Goal: Use online tool/utility

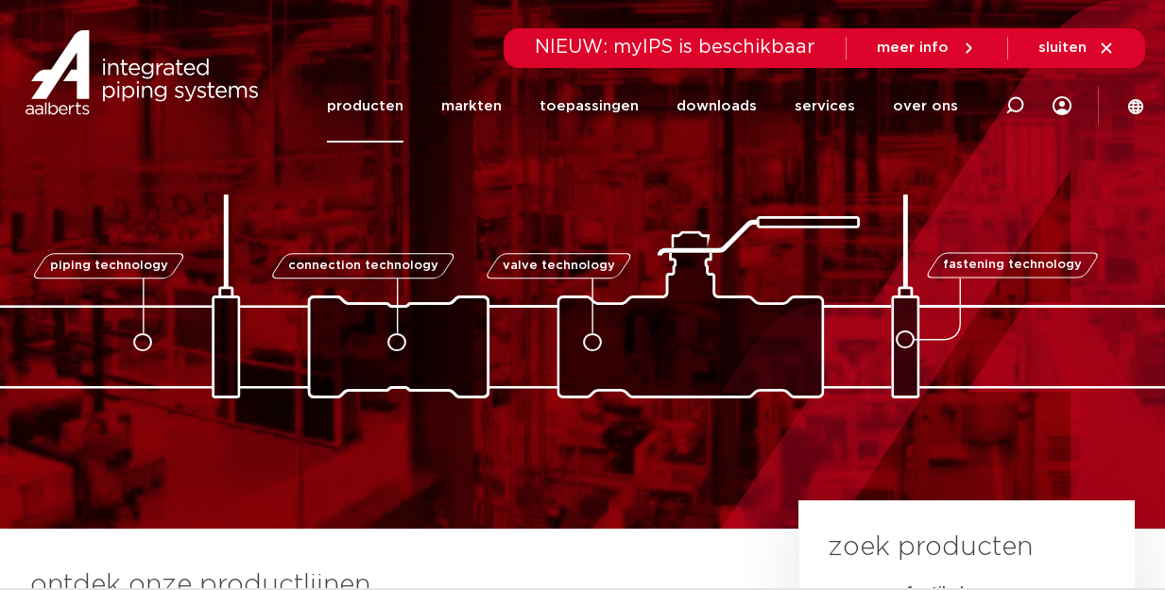
click at [386, 117] on link "producten" at bounding box center [365, 106] width 77 height 73
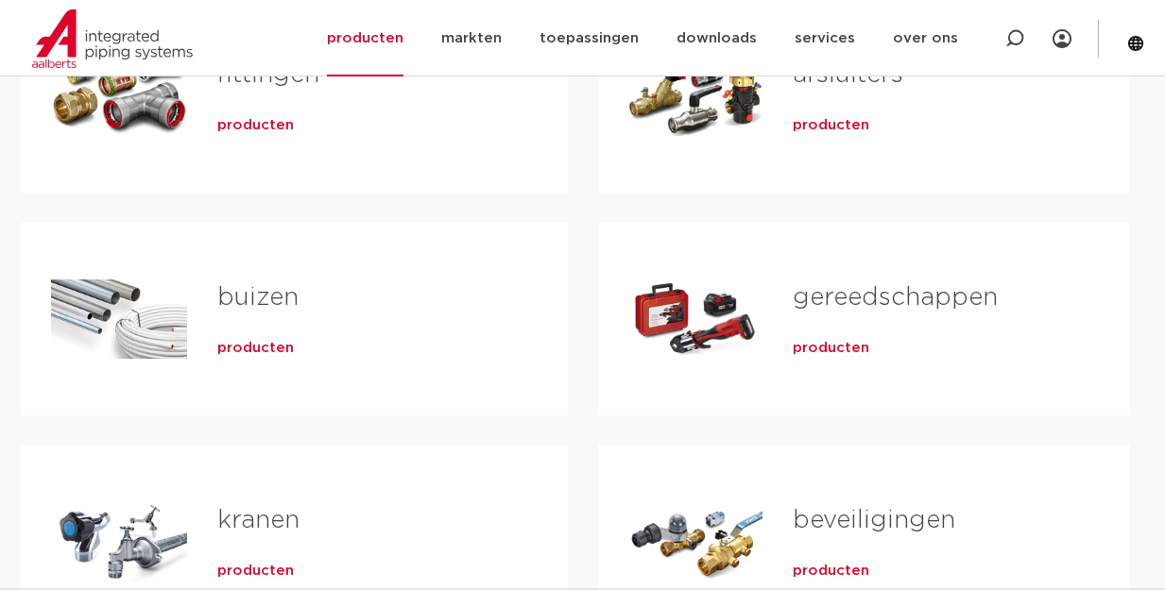
scroll to position [472, 0]
click at [825, 352] on span "producten" at bounding box center [830, 347] width 77 height 19
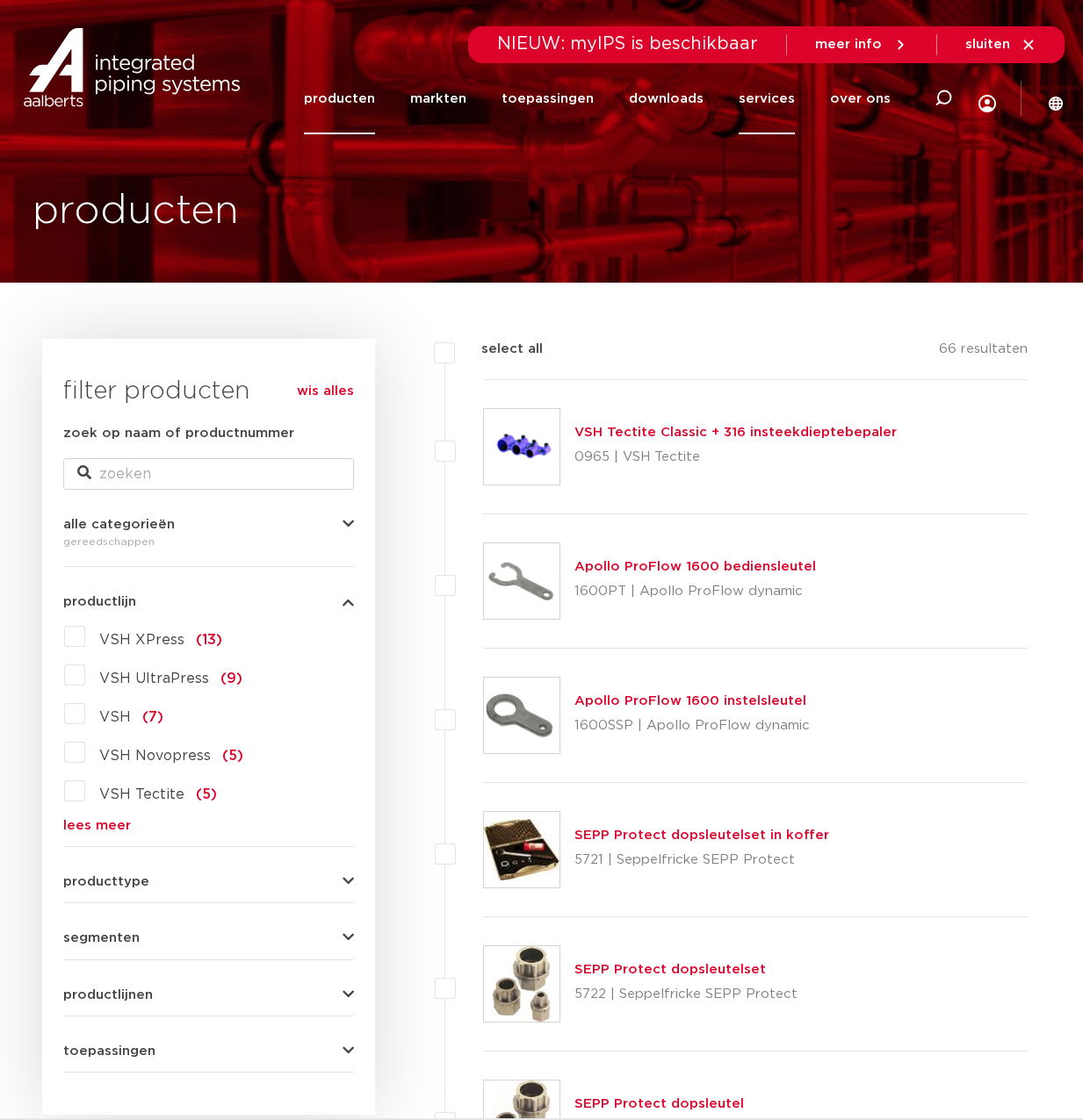
click at [772, 104] on link "services" at bounding box center [766, 99] width 56 height 72
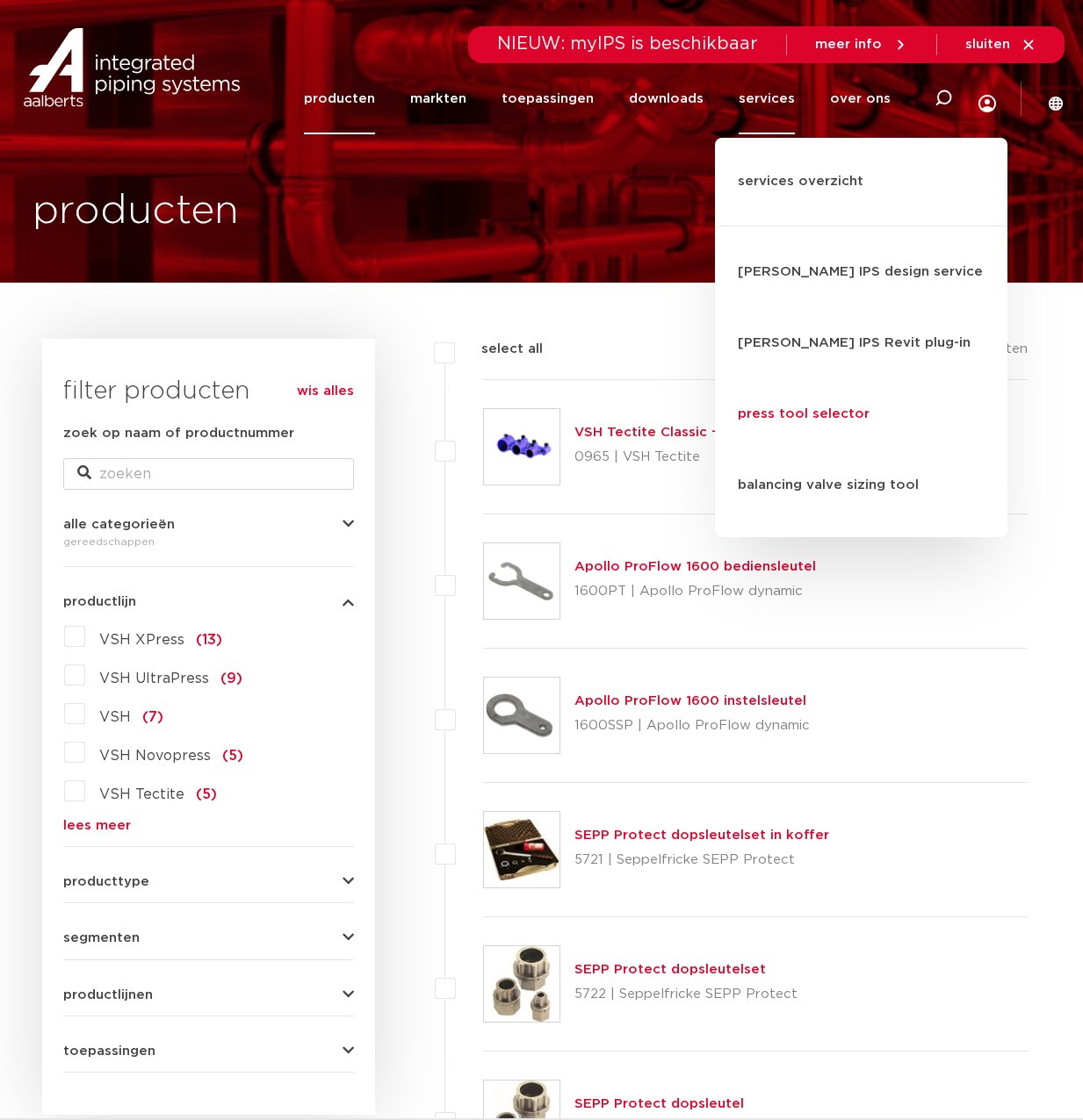
click at [841, 379] on link "press tool selector" at bounding box center [861, 415] width 293 height 72
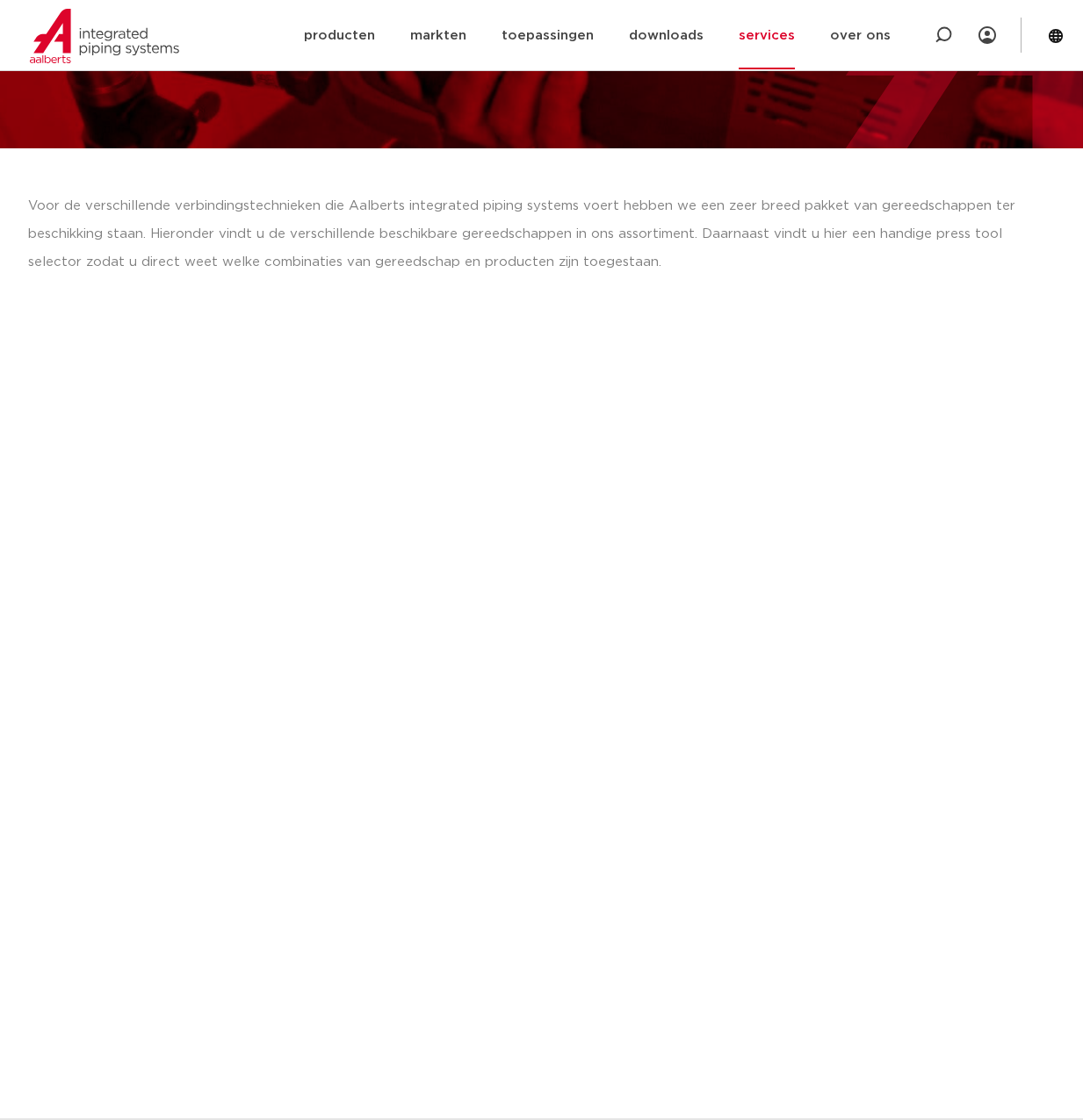
scroll to position [87, 0]
